Goal: Information Seeking & Learning: Learn about a topic

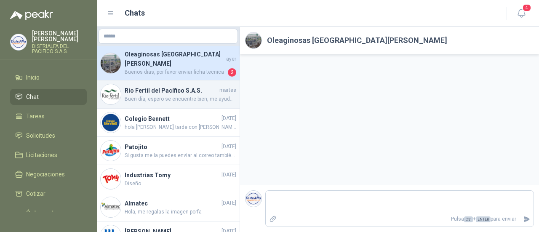
click at [150, 87] on h4 "Rio Fertil del Pacífico S.A.S." at bounding box center [171, 90] width 93 height 9
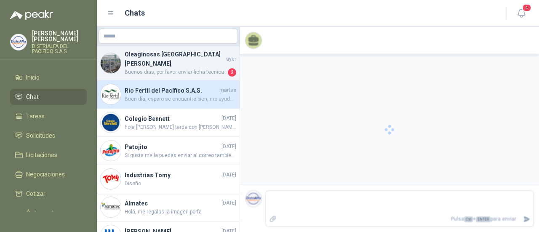
click at [170, 56] on h4 "Oleaginosas [GEOGRAPHIC_DATA][PERSON_NAME]" at bounding box center [175, 59] width 100 height 19
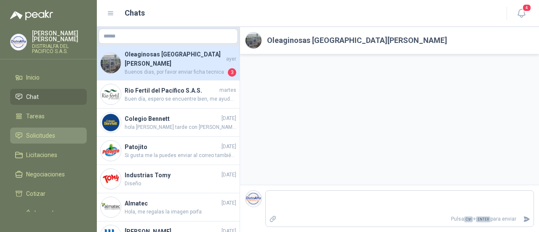
click at [40, 138] on span "Solicitudes" at bounding box center [40, 135] width 29 height 9
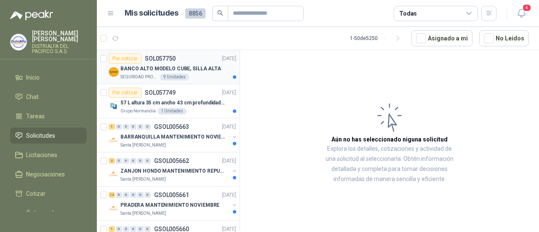
click at [183, 66] on p "BANCO ALTO MODELO CUBE, SILLA ALTA" at bounding box center [170, 69] width 101 height 8
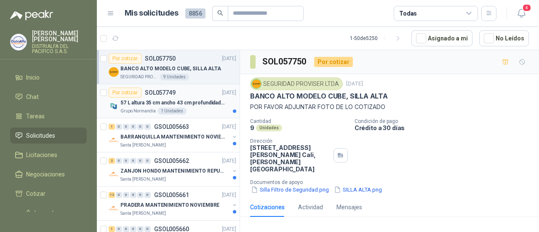
click at [204, 101] on p "57 L altura 35 cm ancho 43 cm profundidad 39 cm" at bounding box center [172, 103] width 105 height 8
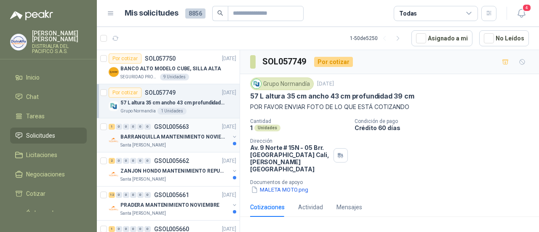
click at [175, 132] on div "BARRANQUILLA MANTENIMIENTO NOVIEMBRE" at bounding box center [174, 137] width 109 height 10
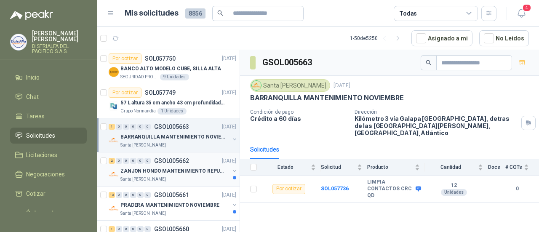
click at [178, 170] on p "ZANJON HONDO MANTENIMIENTO REPUESTOS" at bounding box center [172, 171] width 105 height 8
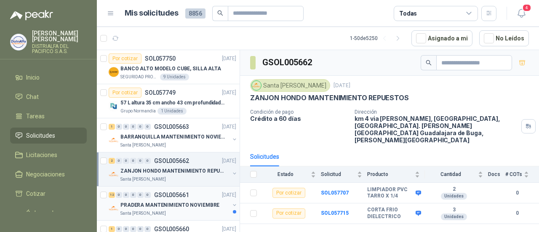
click at [204, 201] on p "PRADERA MANTENIMIENTO NOVIEMBRE" at bounding box center [169, 205] width 99 height 8
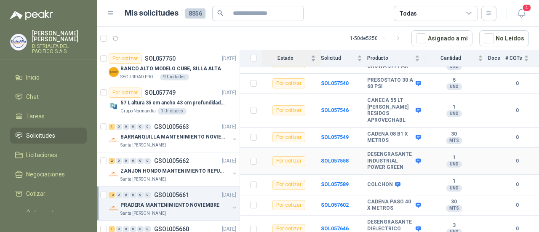
scroll to position [215, 0]
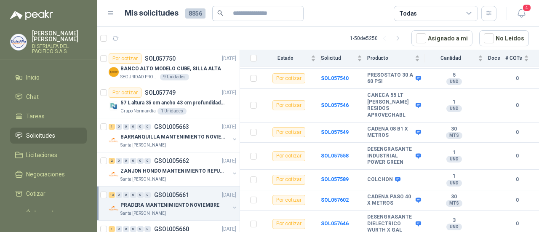
click at [168, 205] on p "PRADERA MANTENIMIENTO NOVIEMBRE" at bounding box center [169, 205] width 99 height 8
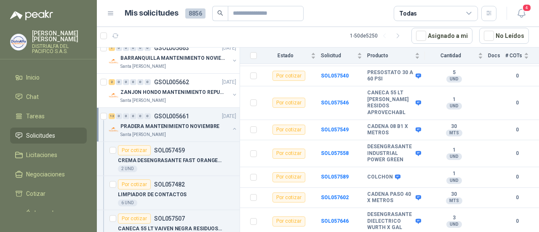
scroll to position [84, 0]
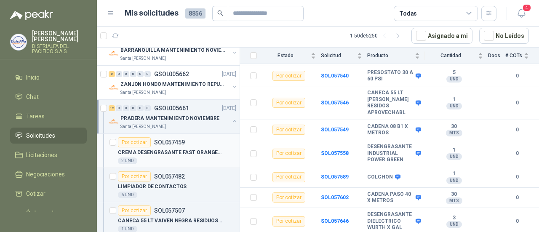
click at [185, 147] on div "CREMA DESENGRASANTE FAST ORANGE 3.8L" at bounding box center [177, 152] width 118 height 10
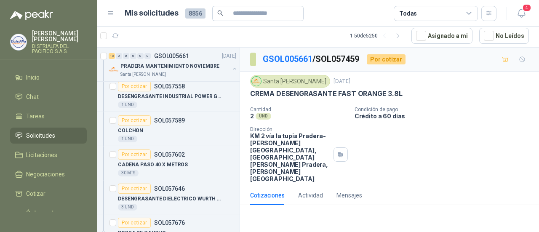
scroll to position [505, 0]
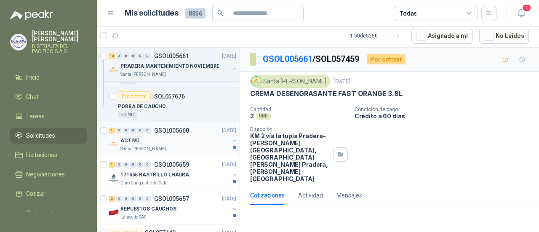
click at [202, 140] on div "ACTIVO" at bounding box center [174, 140] width 109 height 10
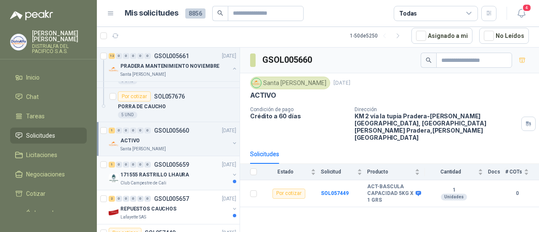
click at [198, 170] on div "171555 RASTRILLO LHAURA" at bounding box center [174, 175] width 109 height 10
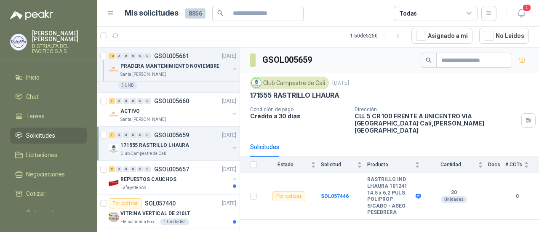
scroll to position [547, 0]
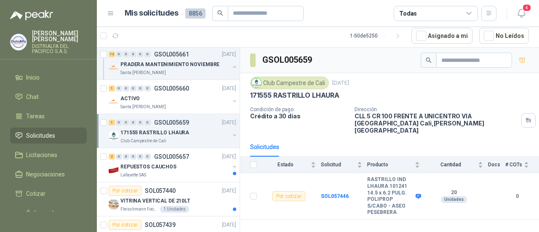
click at [198, 172] on div "Lafayette SAS" at bounding box center [174, 175] width 109 height 7
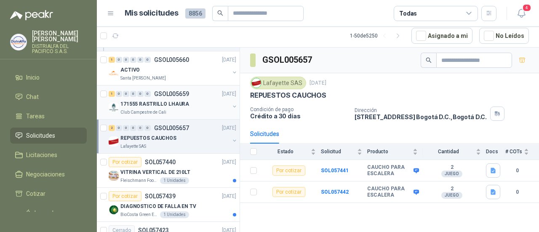
scroll to position [589, 0]
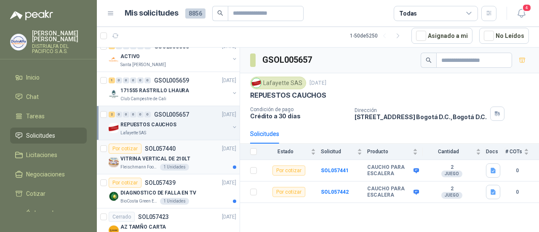
click at [200, 156] on div "VITRINA VERTICAL DE 210LT" at bounding box center [178, 159] width 116 height 10
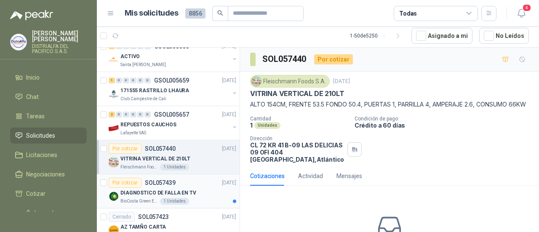
click at [195, 198] on div "BioCosta Green Energy S.A.S 1 Unidades" at bounding box center [178, 201] width 116 height 7
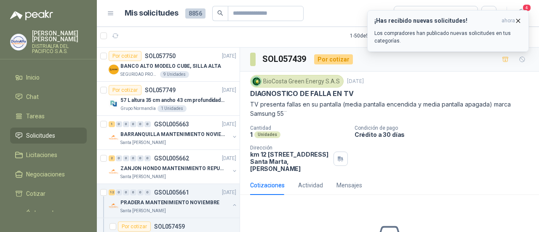
click at [409, 31] on p "Los compradores han publicado nuevas solicitudes en tus categorías." at bounding box center [447, 36] width 147 height 15
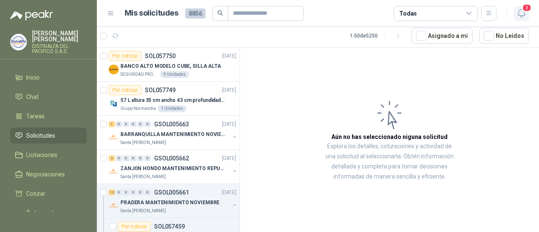
click at [519, 15] on icon "button" at bounding box center [520, 13] width 7 height 8
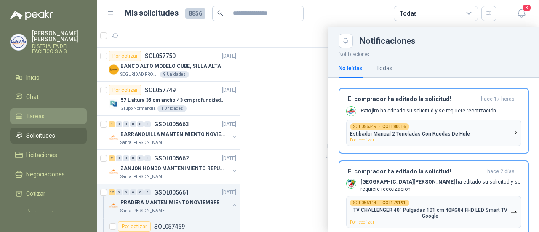
click at [42, 111] on link "Tareas" at bounding box center [48, 116] width 77 height 16
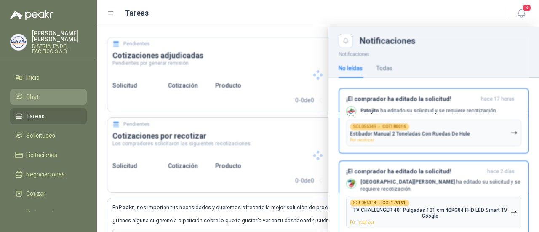
click at [49, 93] on li "Chat" at bounding box center [48, 96] width 66 height 9
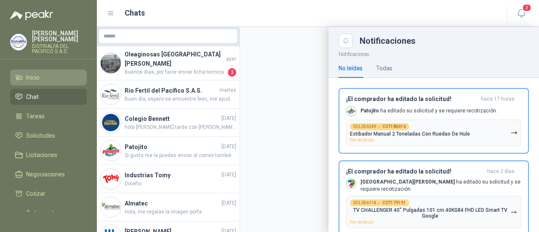
click at [56, 83] on link "Inicio" at bounding box center [48, 77] width 77 height 16
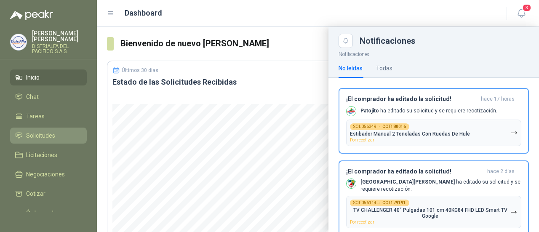
click at [51, 133] on span "Solicitudes" at bounding box center [40, 135] width 29 height 9
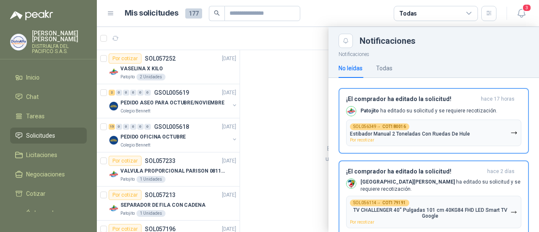
click at [267, 117] on div at bounding box center [318, 129] width 442 height 205
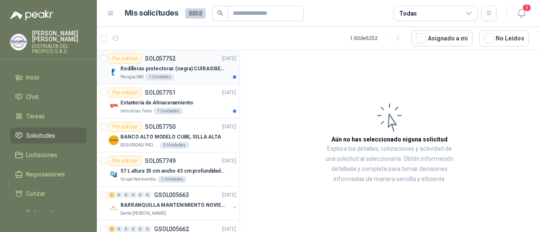
click at [204, 77] on div "Perugia SAS 1 Unidades" at bounding box center [178, 77] width 116 height 7
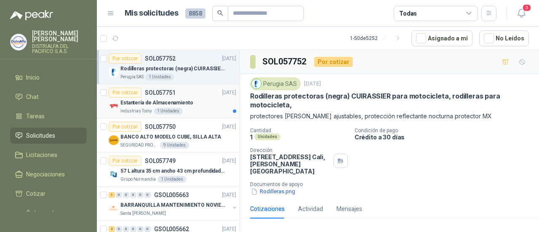
click at [157, 101] on p "Estantería de Almacenamiento" at bounding box center [156, 103] width 73 height 8
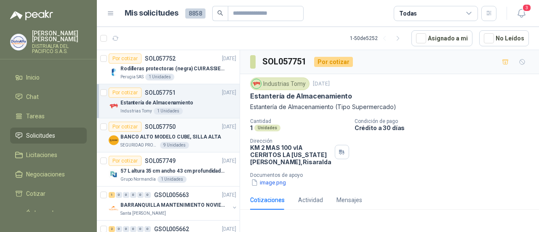
click at [197, 137] on p "BANCO ALTO MODELO CUBE, SILLA ALTA" at bounding box center [170, 137] width 101 height 8
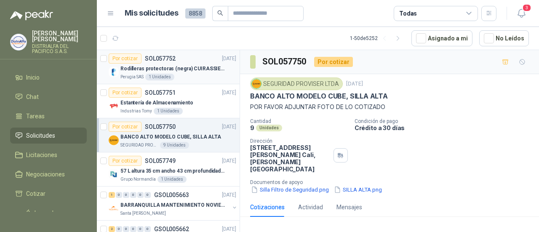
click at [193, 64] on div "Rodilleras protectoras (negra) CUIRASSIER para motocicleta, rodilleras para mot…" at bounding box center [178, 69] width 116 height 10
